Goal: Transaction & Acquisition: Purchase product/service

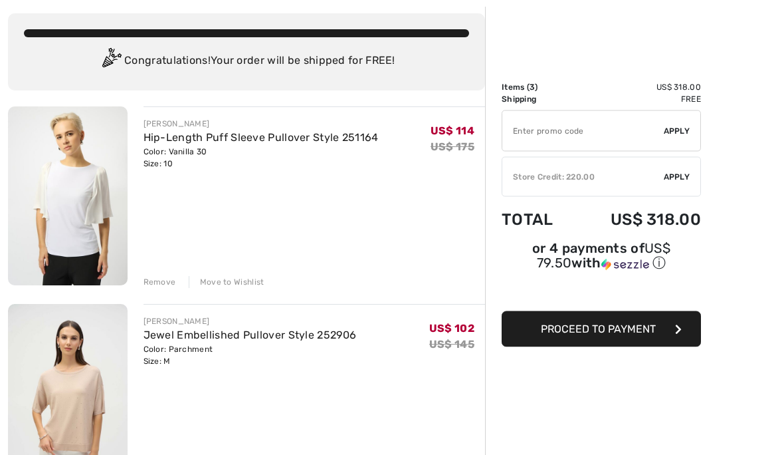
scroll to position [85, 0]
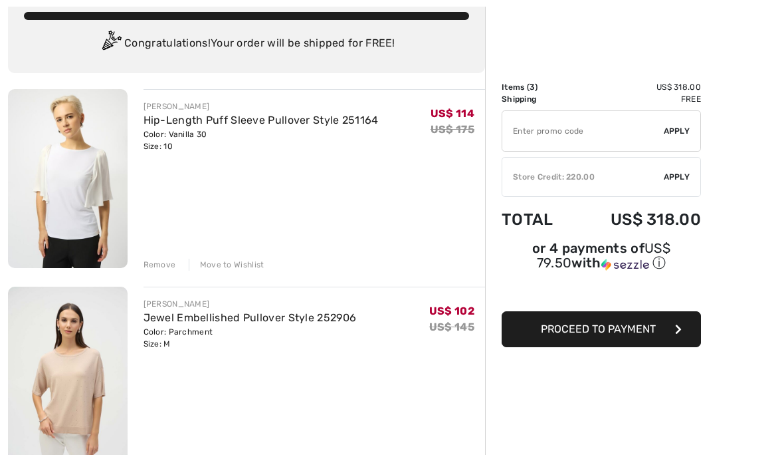
click at [201, 215] on div "[PERSON_NAME] Hip-Length Puff Sleeve Pullover Style 251164 Color: Vanilla 30 Si…" at bounding box center [315, 179] width 342 height 181
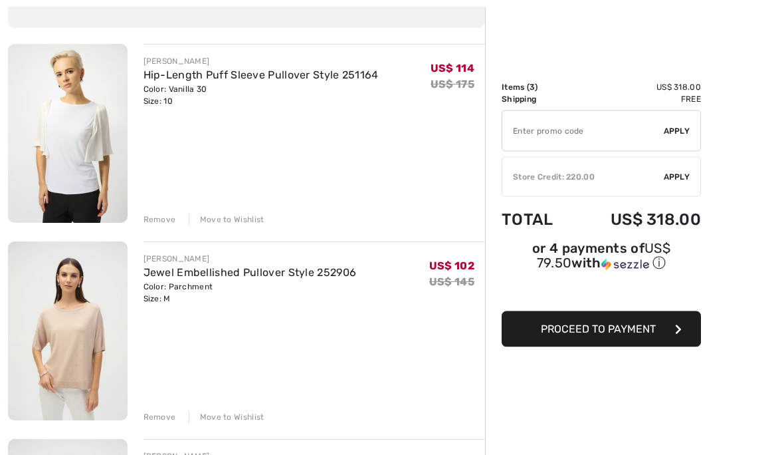
scroll to position [130, 0]
click at [204, 175] on div "[PERSON_NAME] Hip-Length Puff Sleeve Pullover Style 251164 Color: Vanilla 30 Si…" at bounding box center [315, 134] width 342 height 181
click at [158, 225] on div "Remove" at bounding box center [160, 219] width 33 height 12
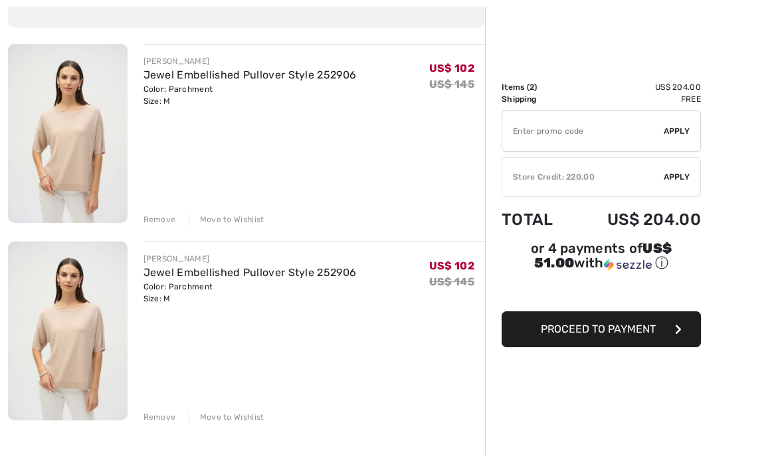
click at [158, 223] on div "Remove" at bounding box center [160, 219] width 33 height 12
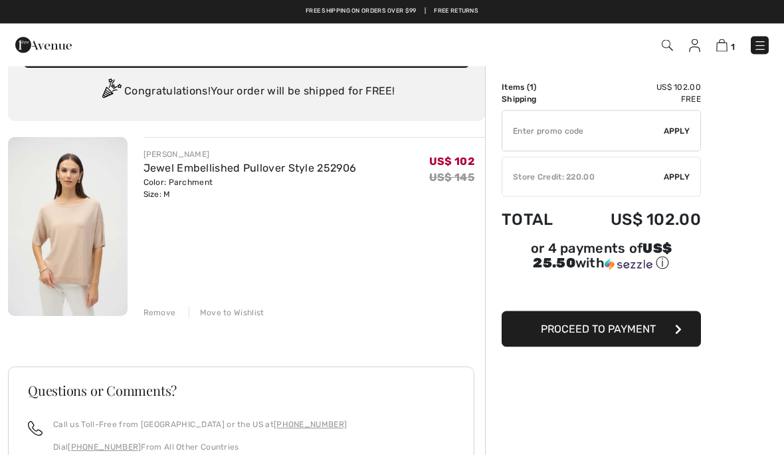
scroll to position [35, 0]
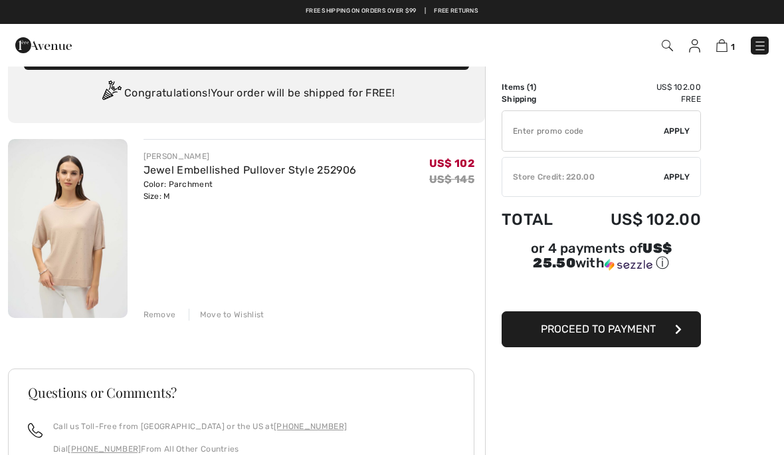
click at [621, 335] on span "Proceed to Payment" at bounding box center [598, 328] width 115 height 13
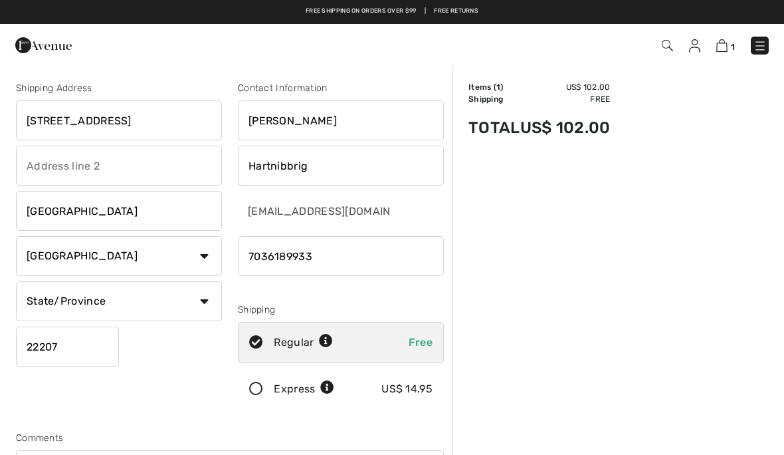
click at [147, 123] on input "[STREET_ADDRESS]" at bounding box center [119, 120] width 206 height 40
type input "3"
type input "736"
